Goal: Task Accomplishment & Management: Manage account settings

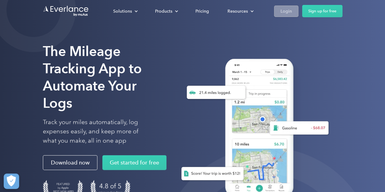
click at [287, 12] on div "Login" at bounding box center [286, 11] width 11 height 8
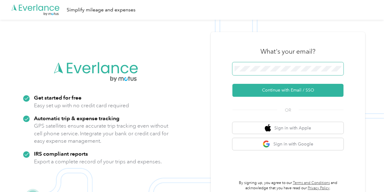
click at [251, 72] on span at bounding box center [287, 68] width 111 height 13
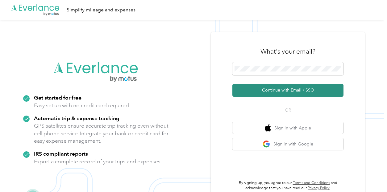
click at [281, 90] on button "Continue with Email / SSO" at bounding box center [287, 90] width 111 height 13
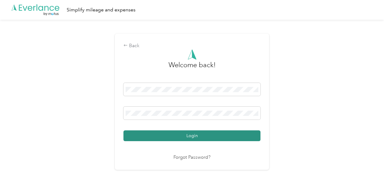
click at [199, 137] on button "Login" at bounding box center [191, 135] width 137 height 11
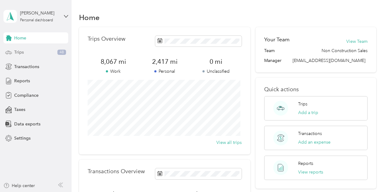
click at [20, 51] on span "Trips" at bounding box center [19, 52] width 10 height 6
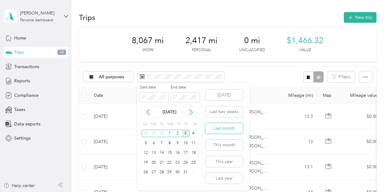
click at [223, 130] on button "Last month" at bounding box center [224, 128] width 38 height 11
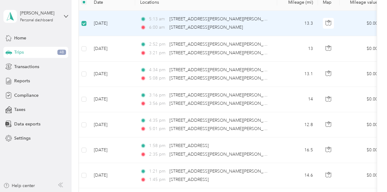
scroll to position [98, 0]
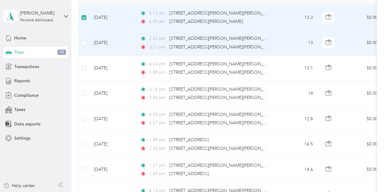
click at [80, 43] on td at bounding box center [84, 42] width 10 height 25
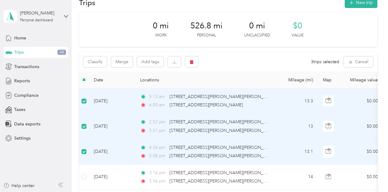
scroll to position [0, 0]
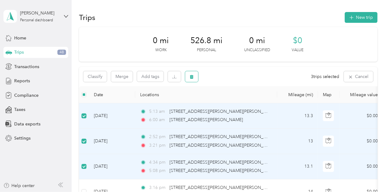
click at [193, 77] on icon "button" at bounding box center [192, 77] width 4 height 4
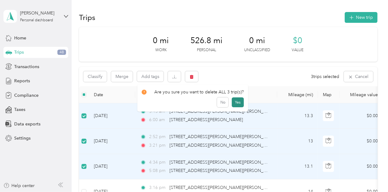
click at [237, 101] on button "Yes" at bounding box center [238, 102] width 12 height 10
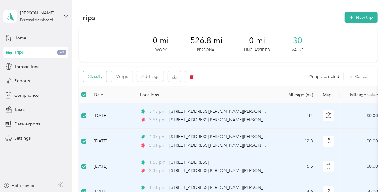
click at [99, 79] on button "Classify" at bounding box center [94, 76] width 23 height 11
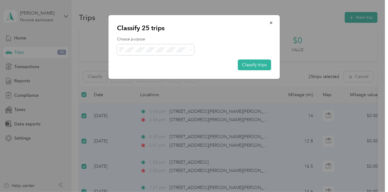
click at [153, 63] on li "sentriforce" at bounding box center [155, 61] width 77 height 11
click at [251, 64] on button "Classify trips" at bounding box center [254, 65] width 33 height 11
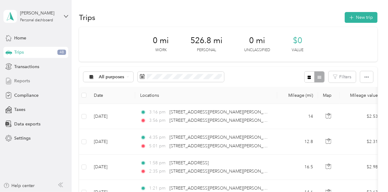
click at [20, 79] on span "Reports" at bounding box center [22, 81] width 16 height 6
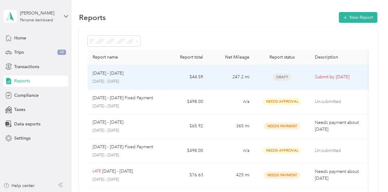
click at [120, 76] on p "Sep 1 - 30, 2025" at bounding box center [108, 73] width 31 height 7
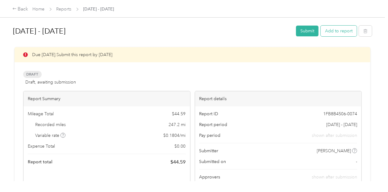
click at [333, 27] on button "Add to report" at bounding box center [338, 31] width 36 height 11
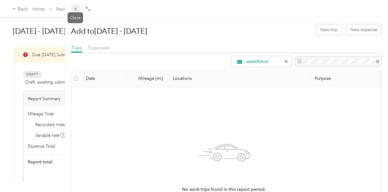
click at [75, 9] on icon at bounding box center [75, 8] width 5 height 5
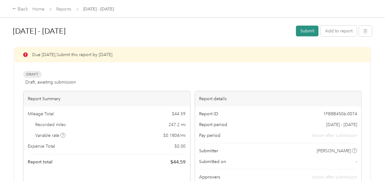
click at [307, 29] on button "Submit" at bounding box center [307, 31] width 23 height 11
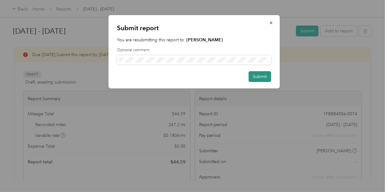
click at [261, 78] on button "Submit" at bounding box center [259, 76] width 23 height 11
